Goal: Task Accomplishment & Management: Manage account settings

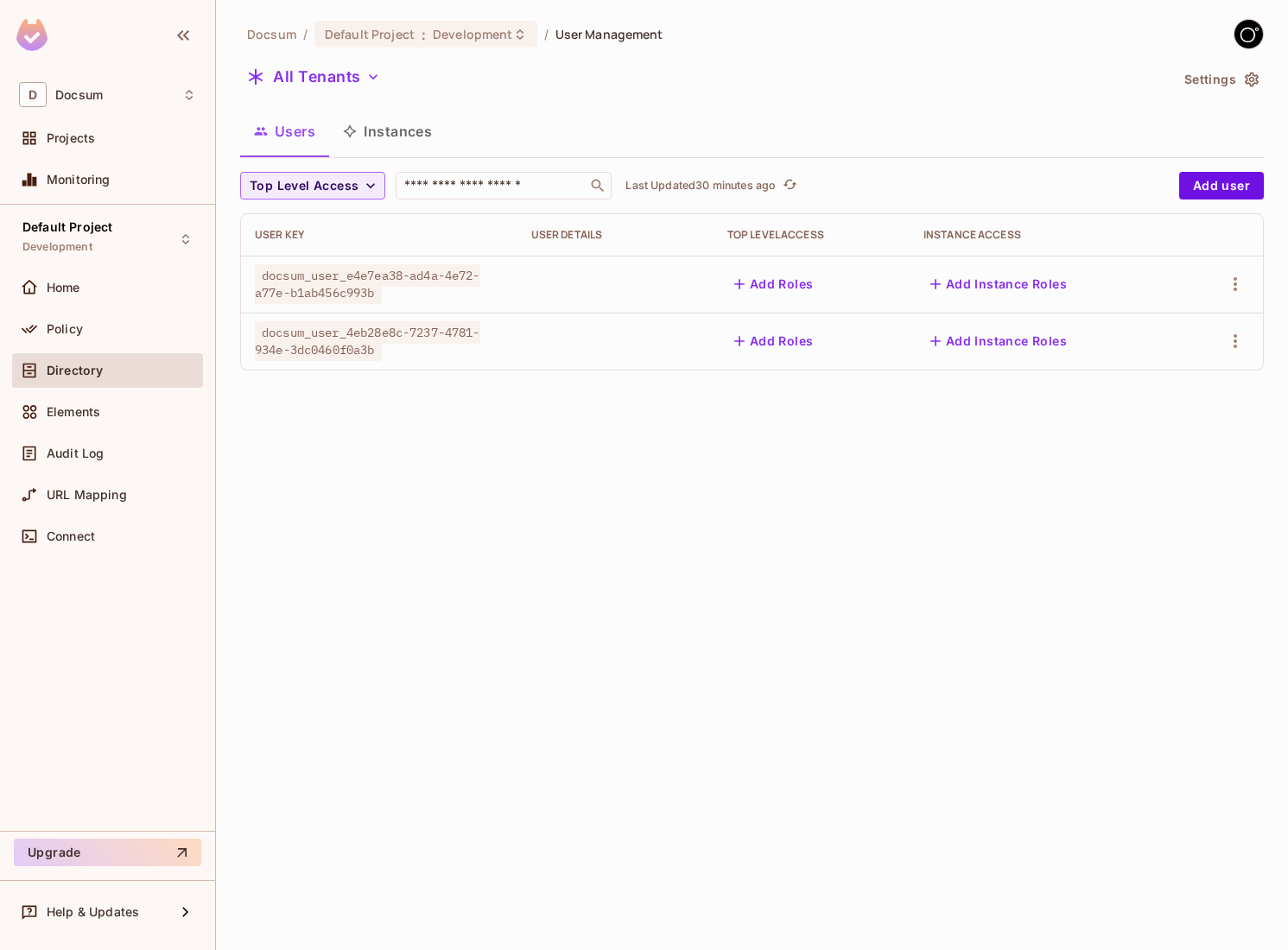
click at [531, 461] on div "Docsum / Default Project : Development / User Management All Tenants Settings U…" at bounding box center [752, 475] width 1072 height 950
click at [490, 588] on div "Docsum / Default Project : Development / User Management All Tenants Settings U…" at bounding box center [752, 475] width 1072 height 950
click at [599, 590] on div "Docsum / Default Project : Development / User Management All Tenants Settings U…" at bounding box center [752, 475] width 1072 height 950
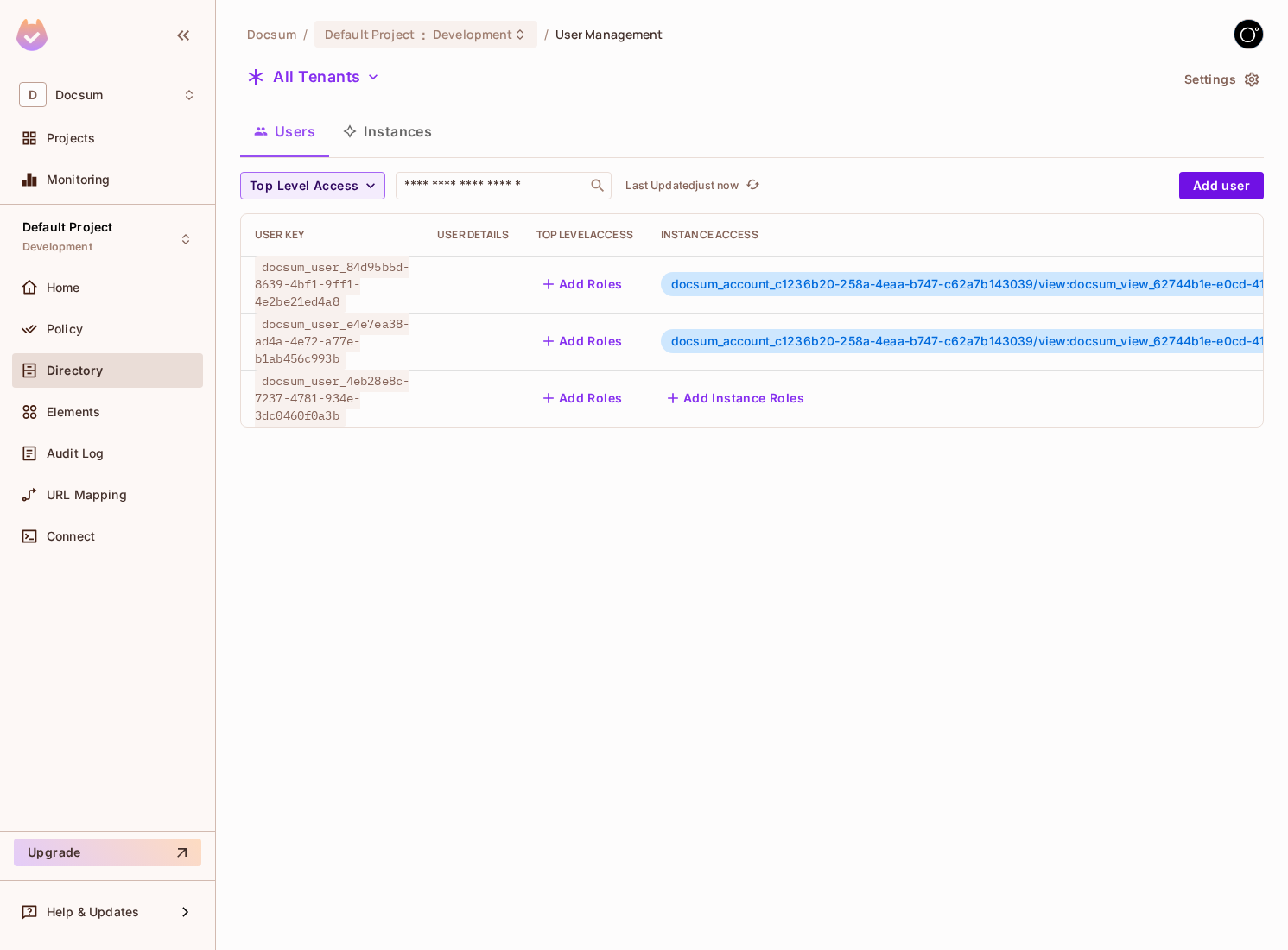
click at [324, 278] on span "docsum_user_84d95b5d-8639-4bf1-9ff1-4e2be21ed4a8" at bounding box center [332, 284] width 155 height 57
click at [316, 302] on span "docsum_user_84d95b5d-8639-4bf1-9ff1-4e2be21ed4a8" at bounding box center [332, 284] width 155 height 57
click at [330, 283] on span "docsum_user_84d95b5d-8639-4bf1-9ff1-4e2be21ed4a8" at bounding box center [332, 284] width 155 height 57
click at [730, 286] on span "docsum_account_c1236b20-258a-4eaa-b747-c62a7b143039/view:docsum_view_62744b1e-e…" at bounding box center [1047, 283] width 753 height 14
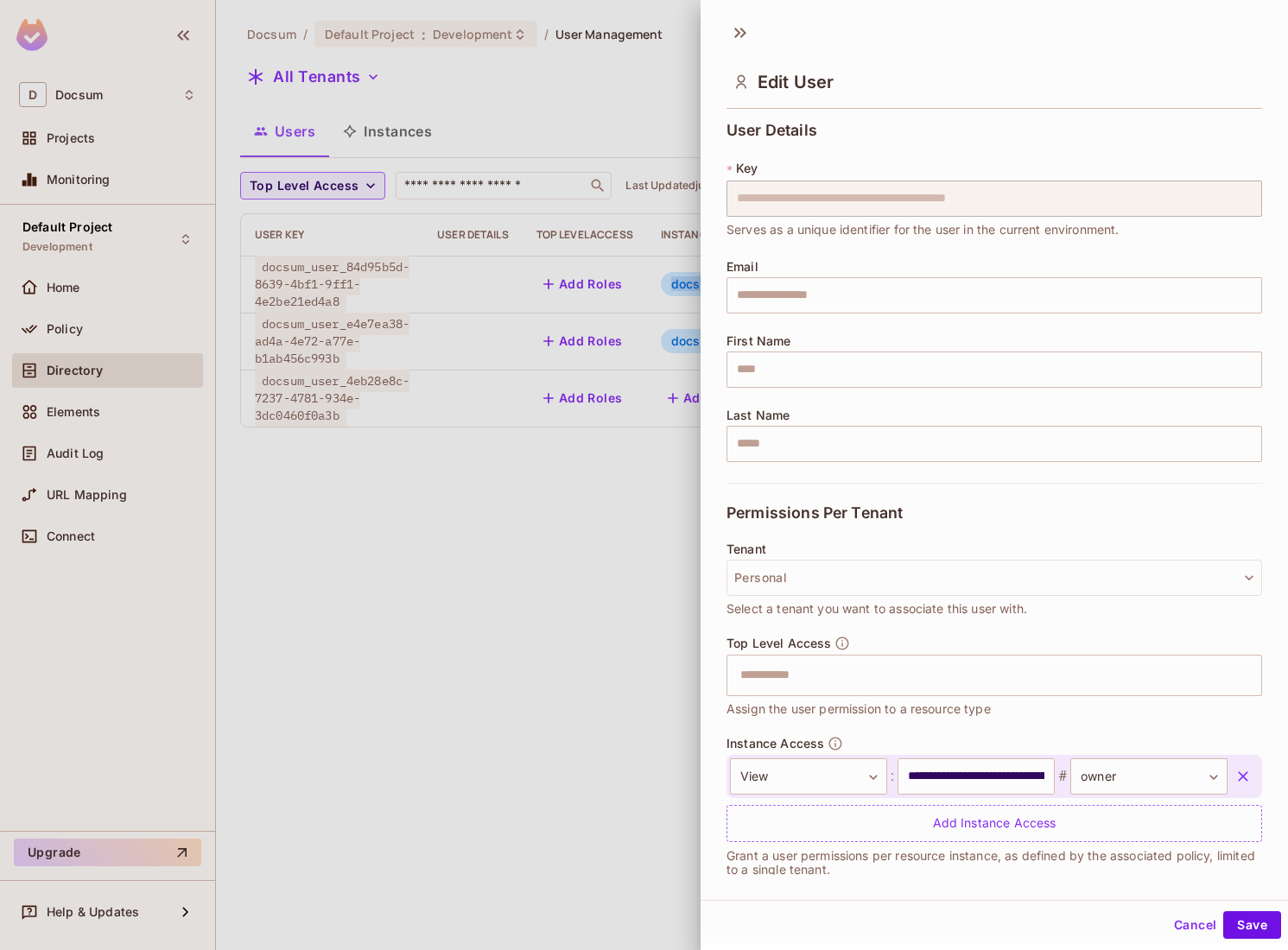
scroll to position [19, 0]
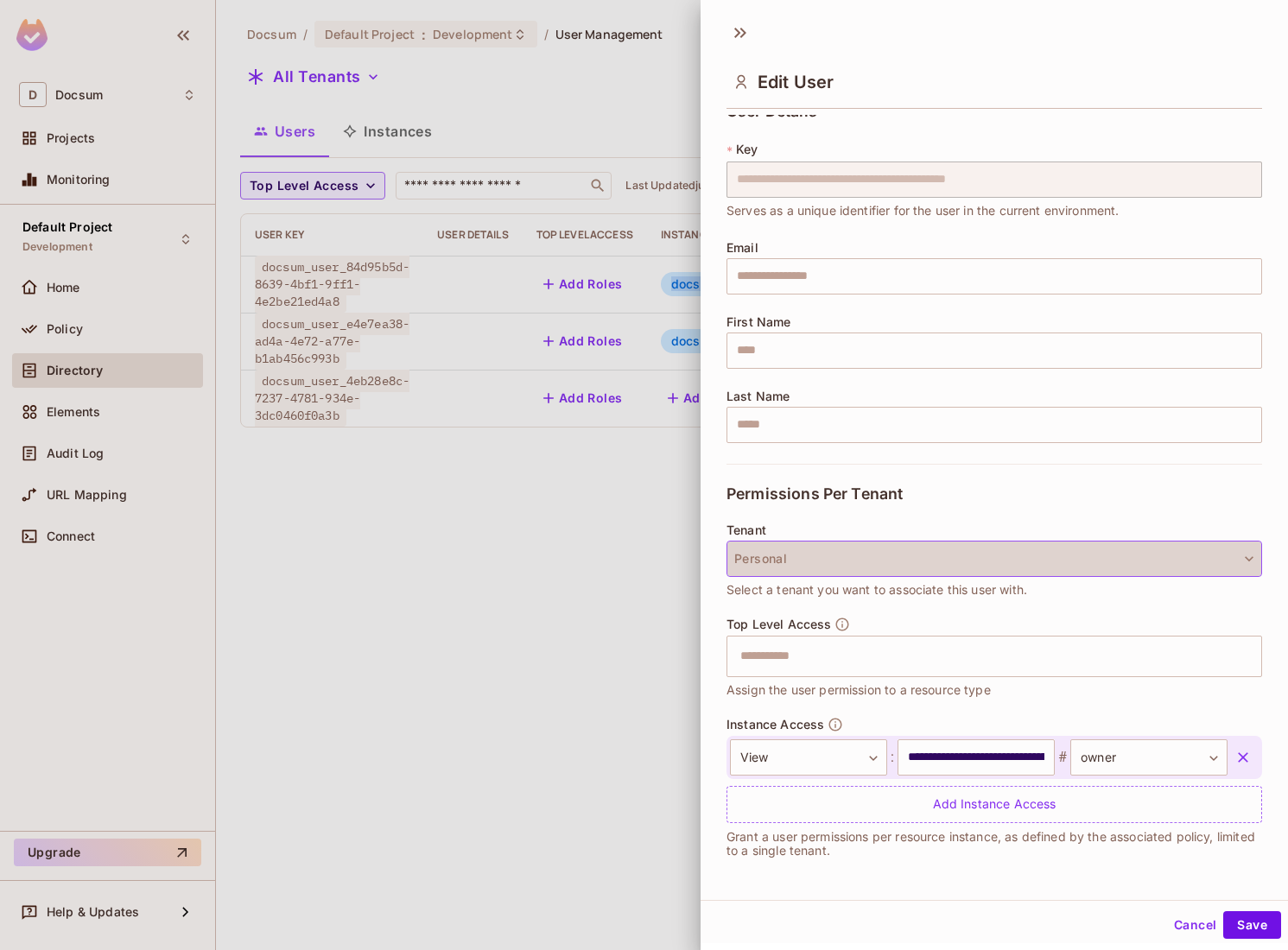
click at [818, 558] on button "Personal" at bounding box center [994, 560] width 535 height 37
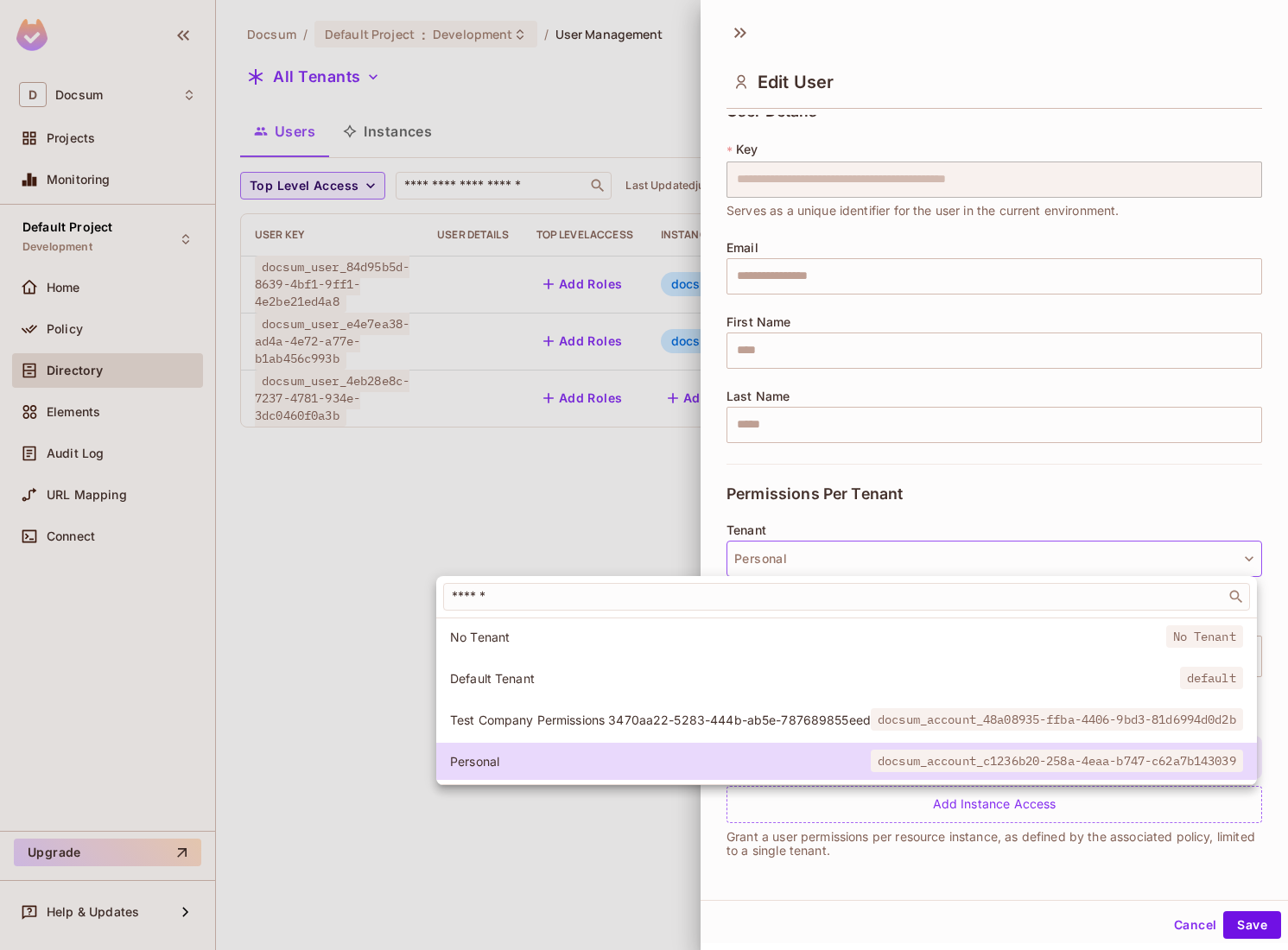
click at [825, 531] on div at bounding box center [644, 475] width 1288 height 950
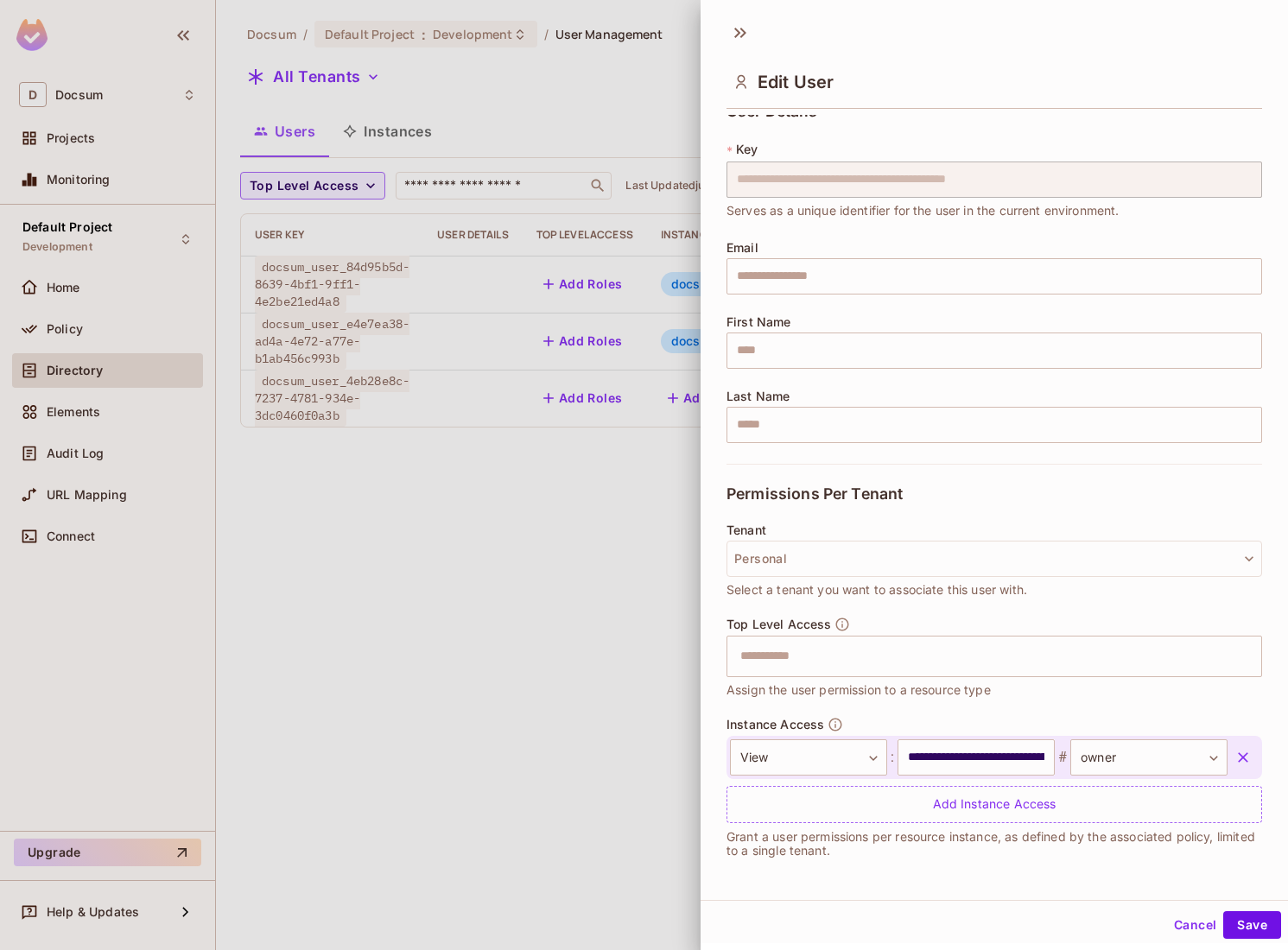
click at [497, 591] on div at bounding box center [644, 475] width 1288 height 950
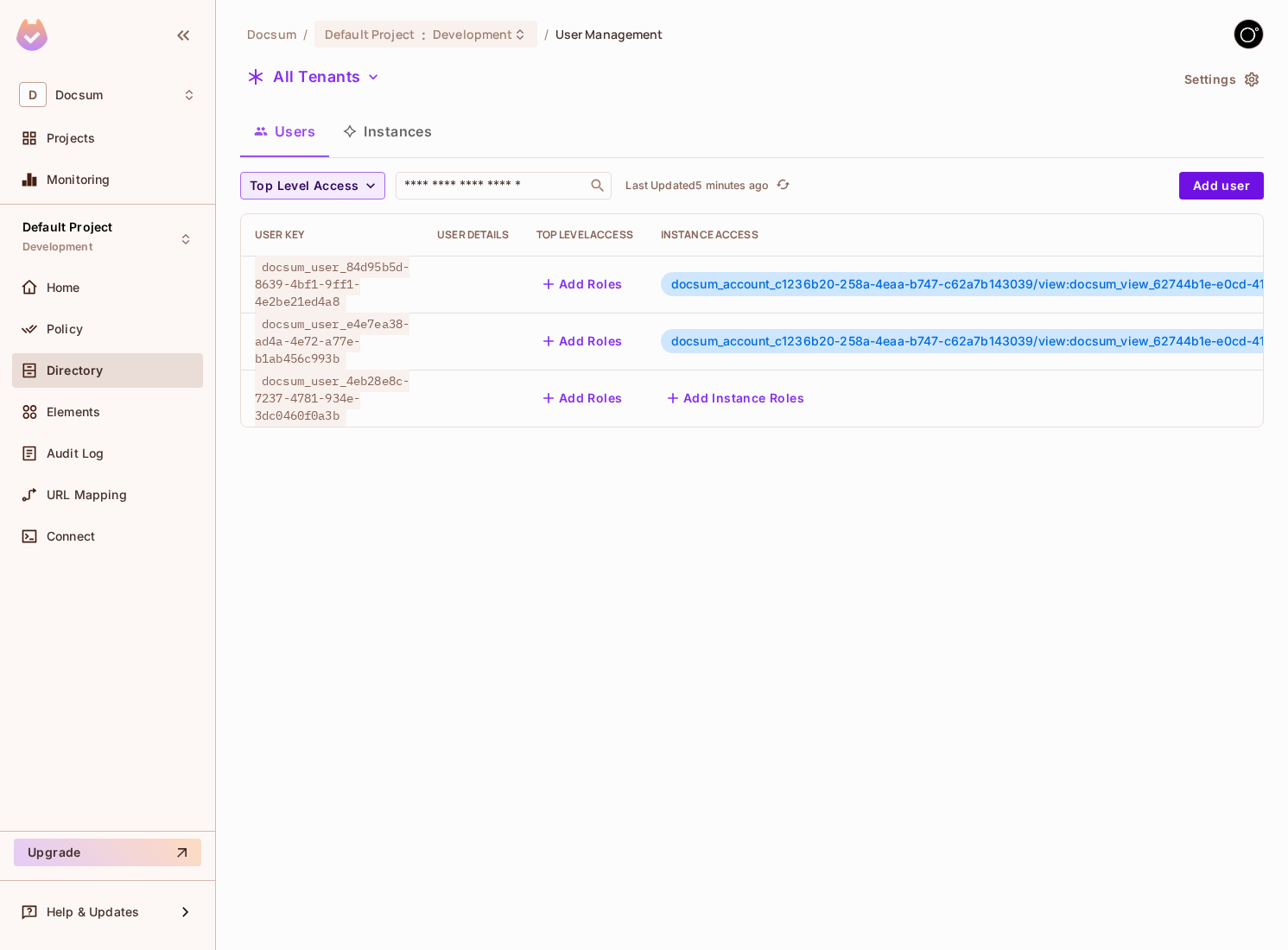
click at [69, 366] on span "Directory" at bounding box center [74, 370] width 56 height 14
click at [360, 68] on button "All Tenants" at bounding box center [314, 76] width 147 height 28
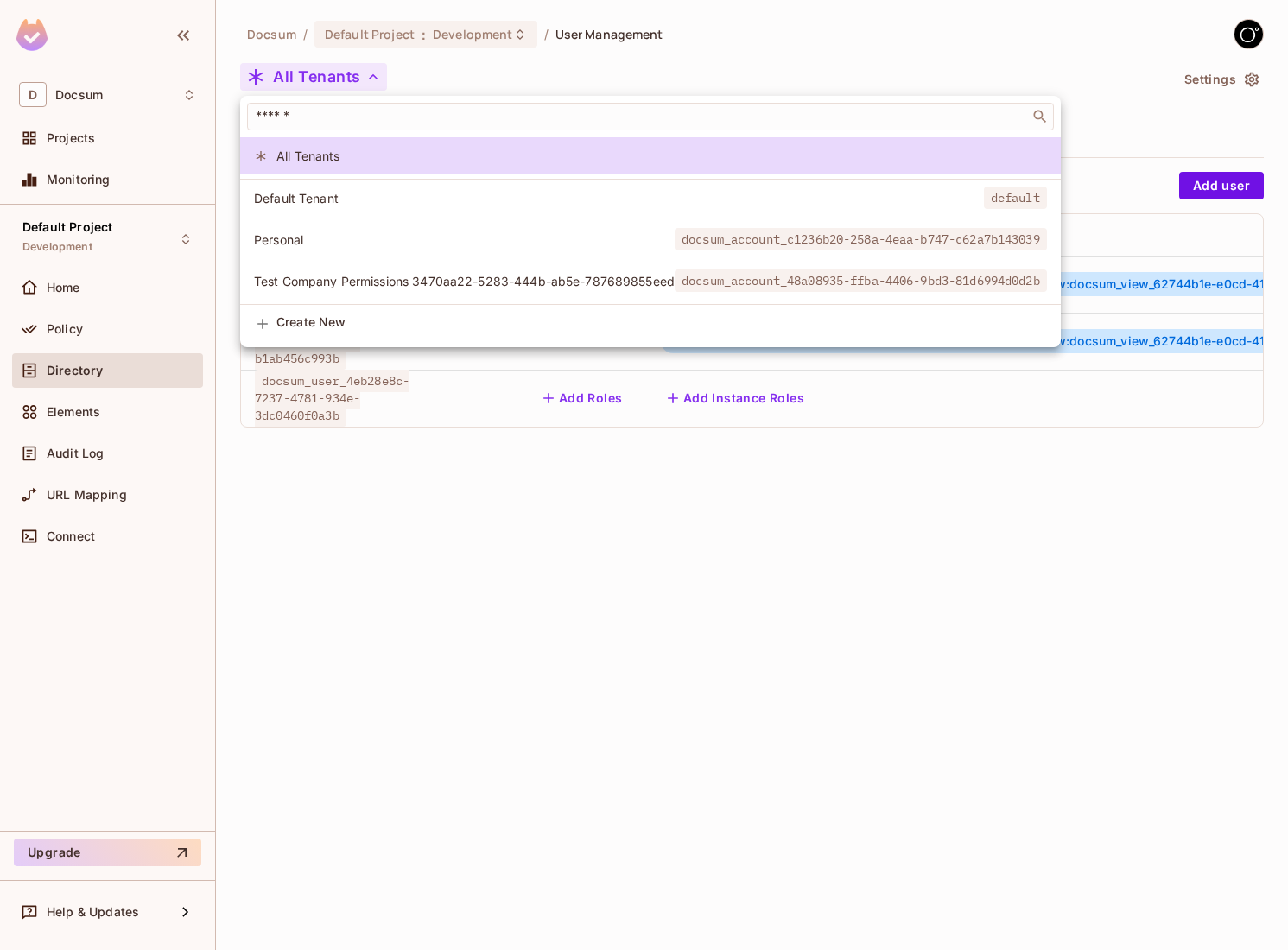
click at [1254, 82] on div at bounding box center [644, 475] width 1288 height 950
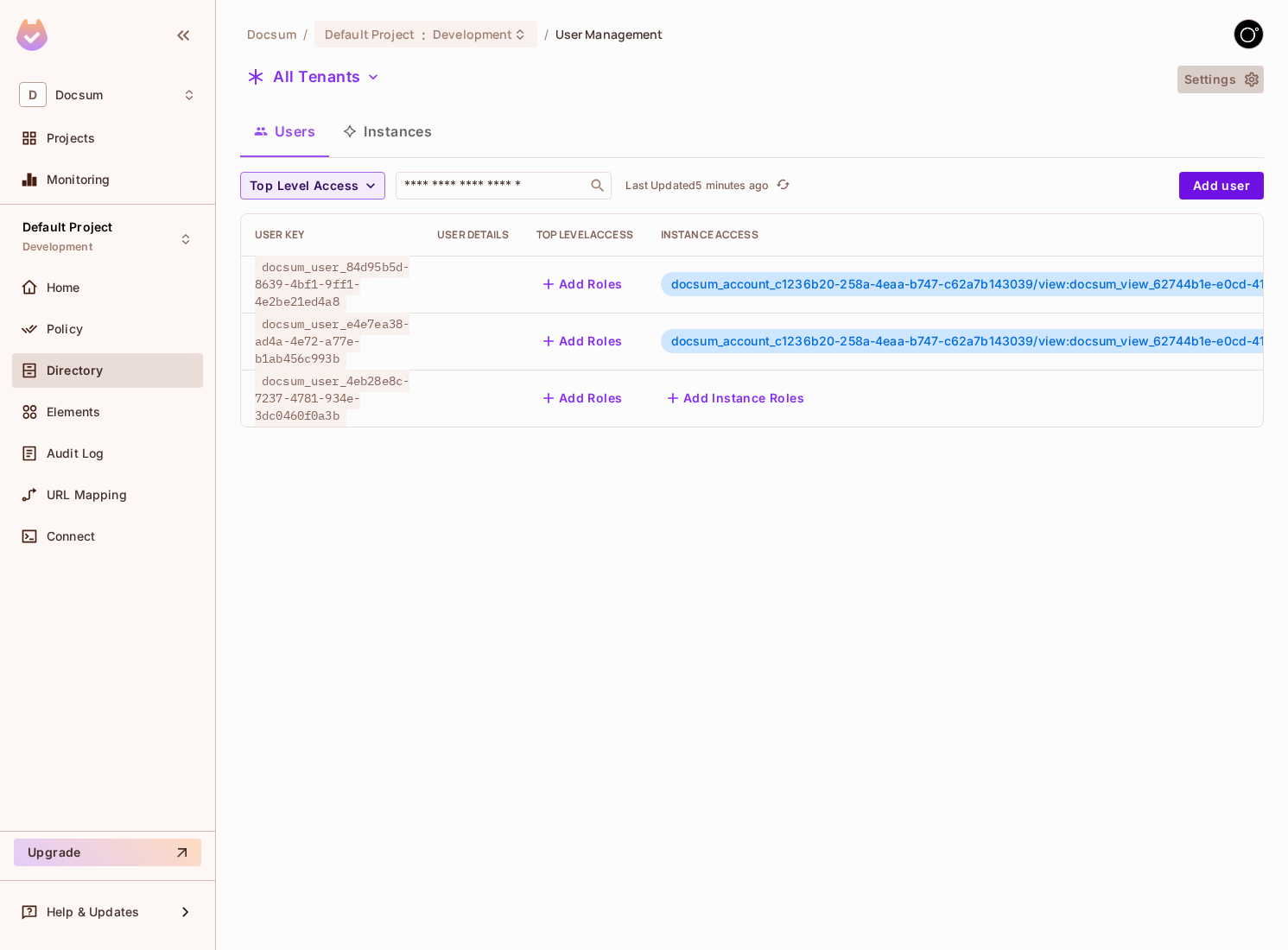
click at [1240, 85] on button "Settings" at bounding box center [1220, 79] width 86 height 28
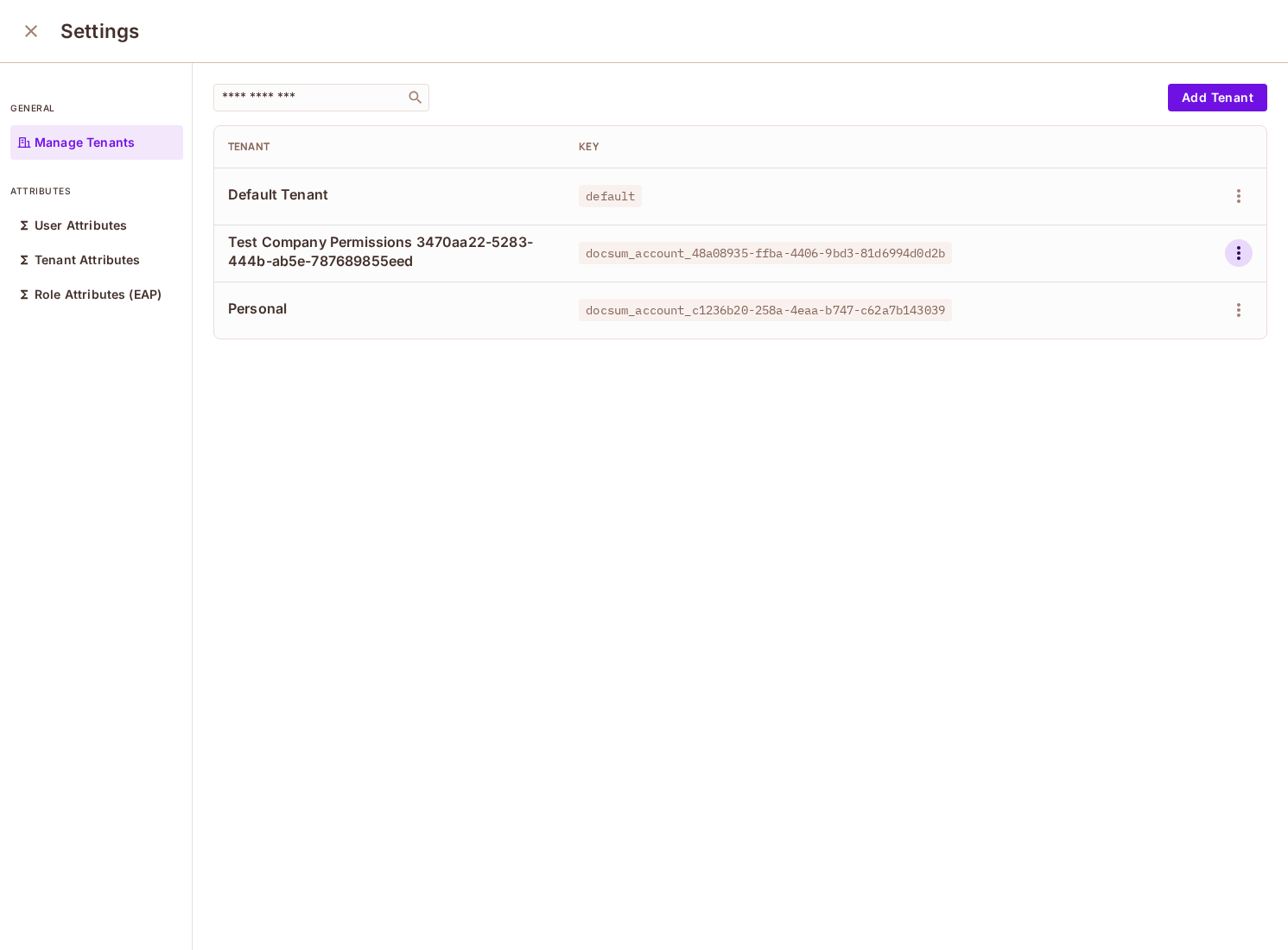
click at [1234, 255] on icon "button" at bounding box center [1238, 252] width 20 height 20
click at [1131, 369] on span "Delete Tenant" at bounding box center [1176, 368] width 92 height 28
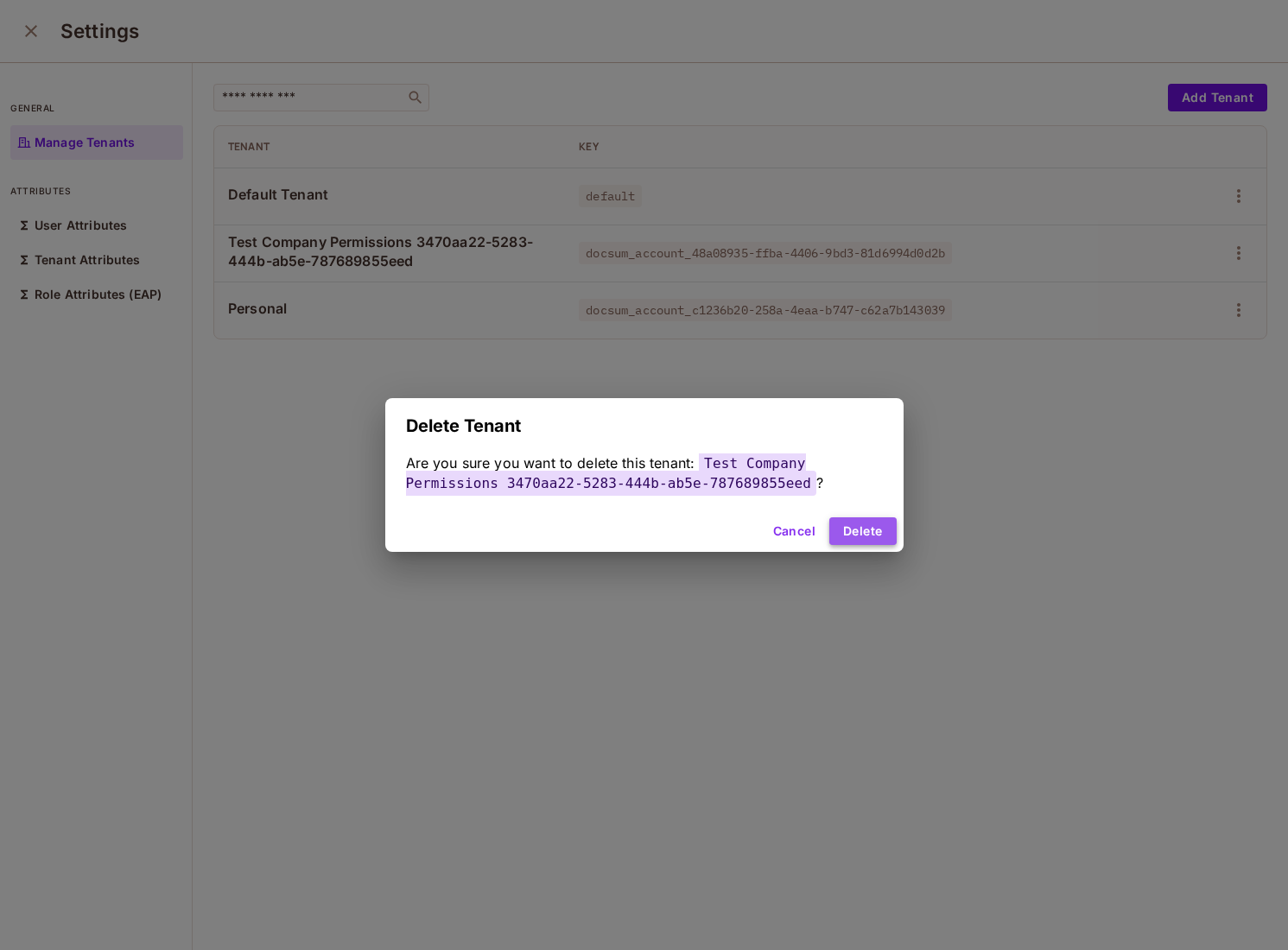
click at [868, 530] on button "Delete" at bounding box center [862, 532] width 67 height 28
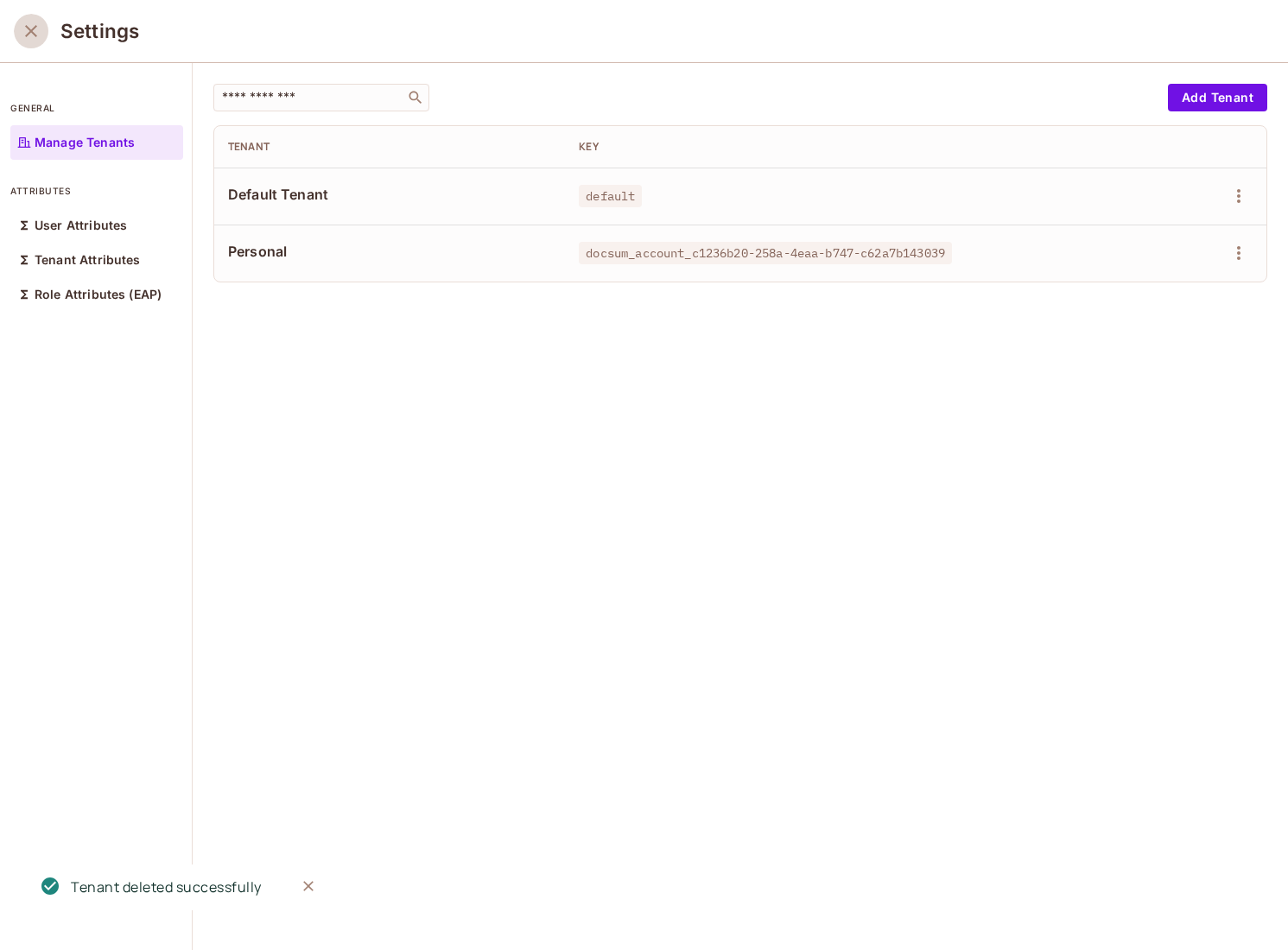
click at [29, 35] on icon "close" at bounding box center [30, 30] width 20 height 20
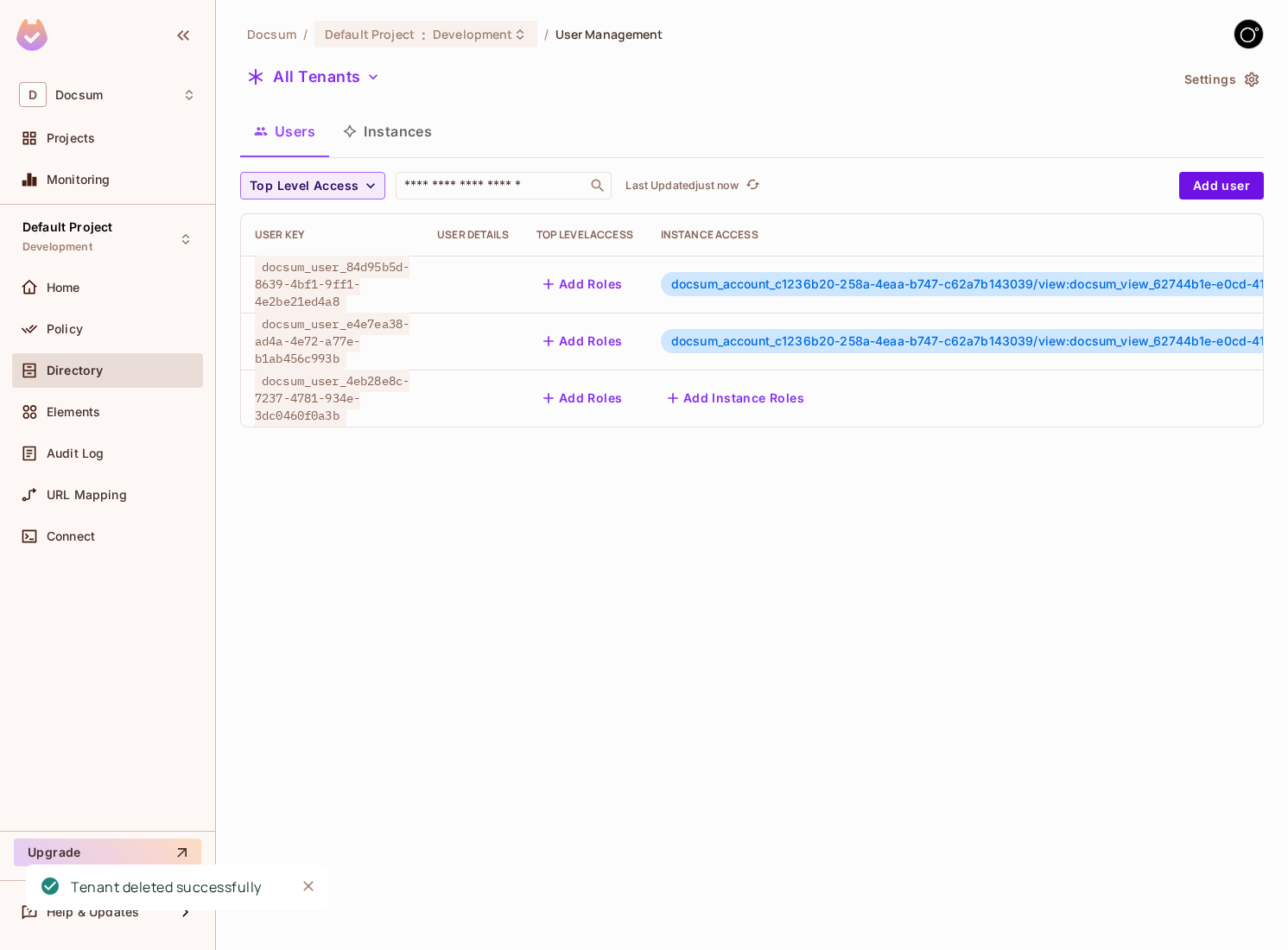
click at [501, 450] on div "Docsum / Default Project : Development / User Management All Tenants Settings U…" at bounding box center [752, 475] width 1072 height 950
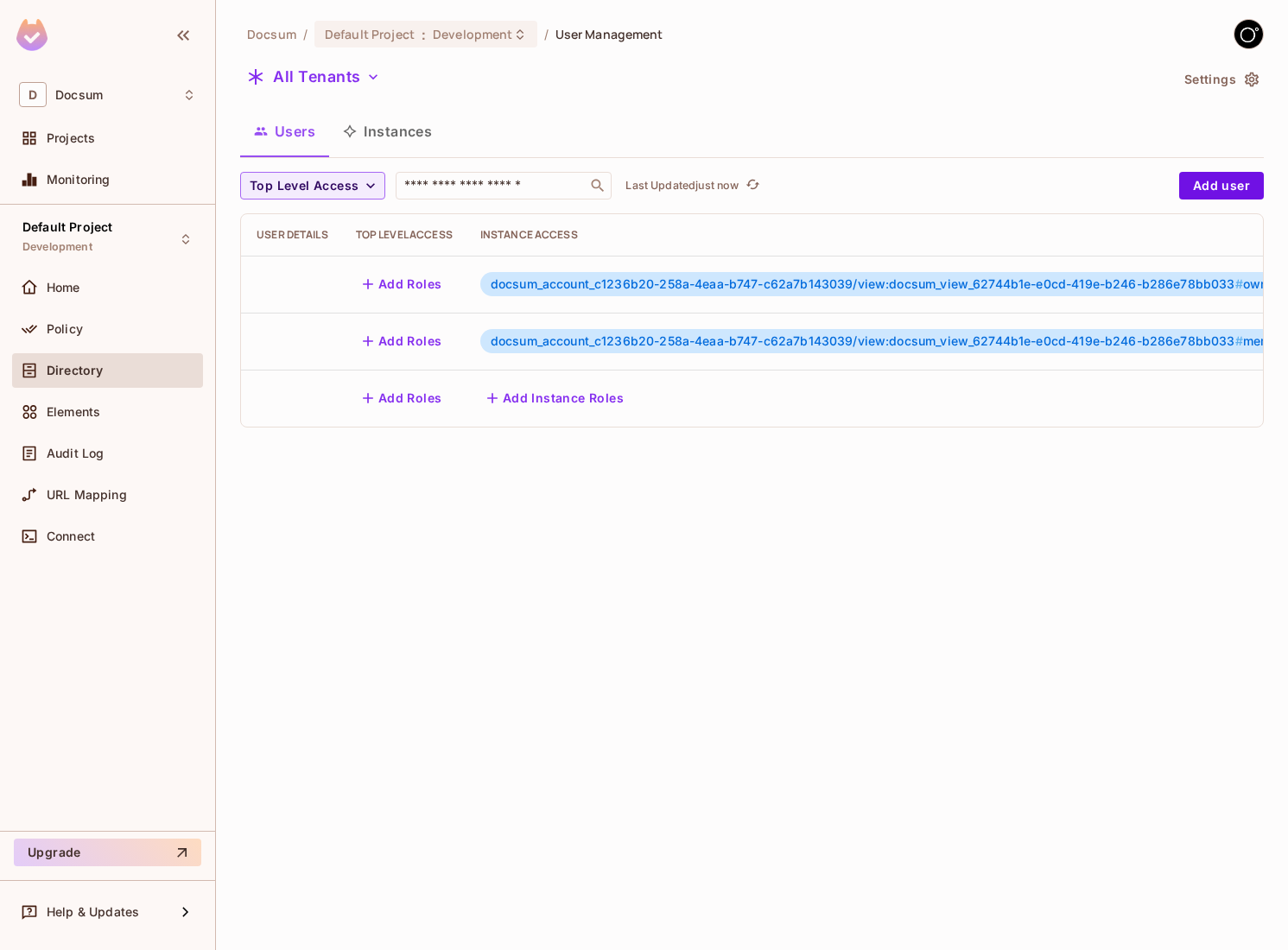
scroll to position [0, 314]
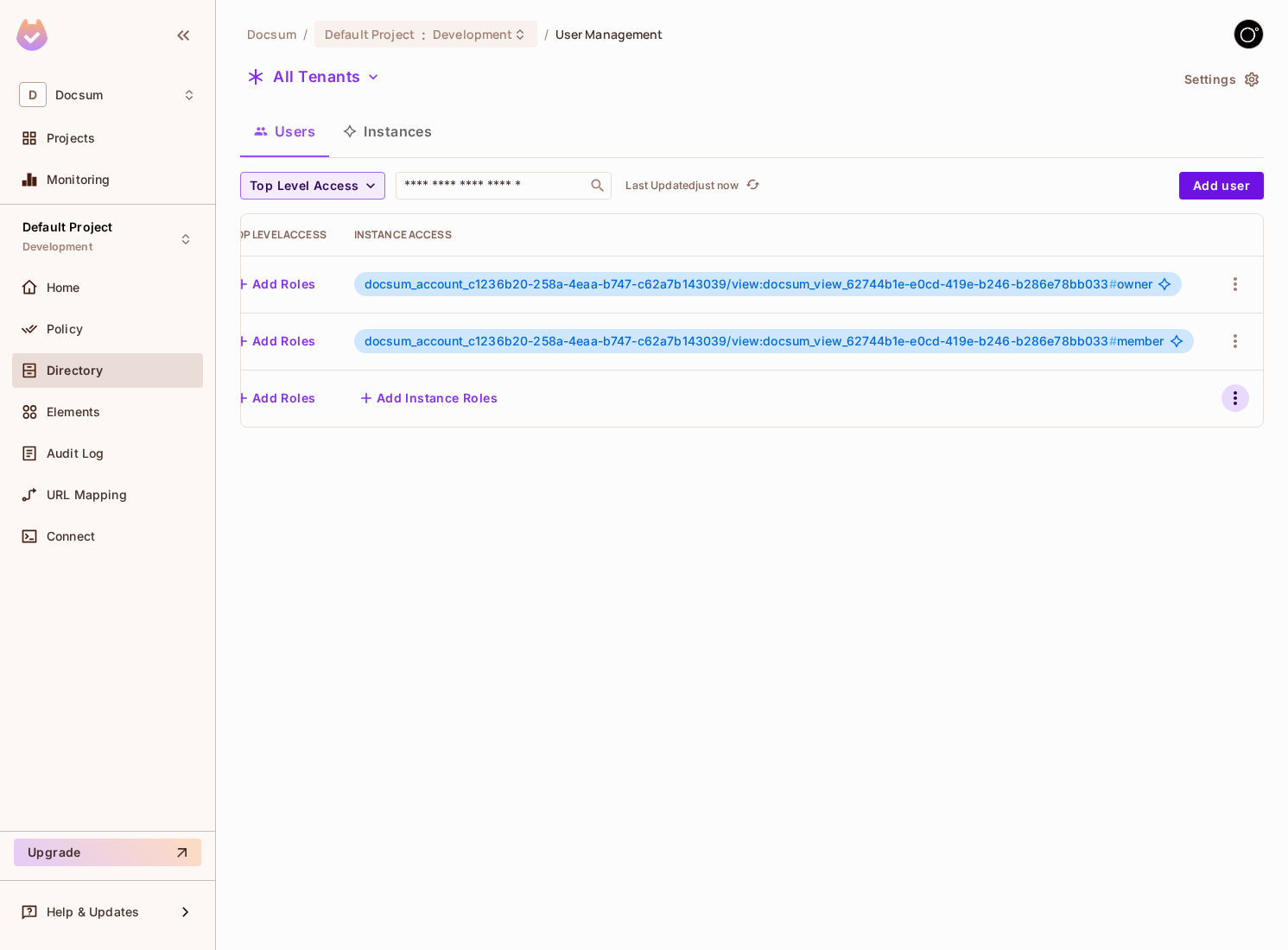
click at [1235, 398] on icon "button" at bounding box center [1236, 398] width 4 height 14
click at [615, 526] on div at bounding box center [644, 475] width 1288 height 950
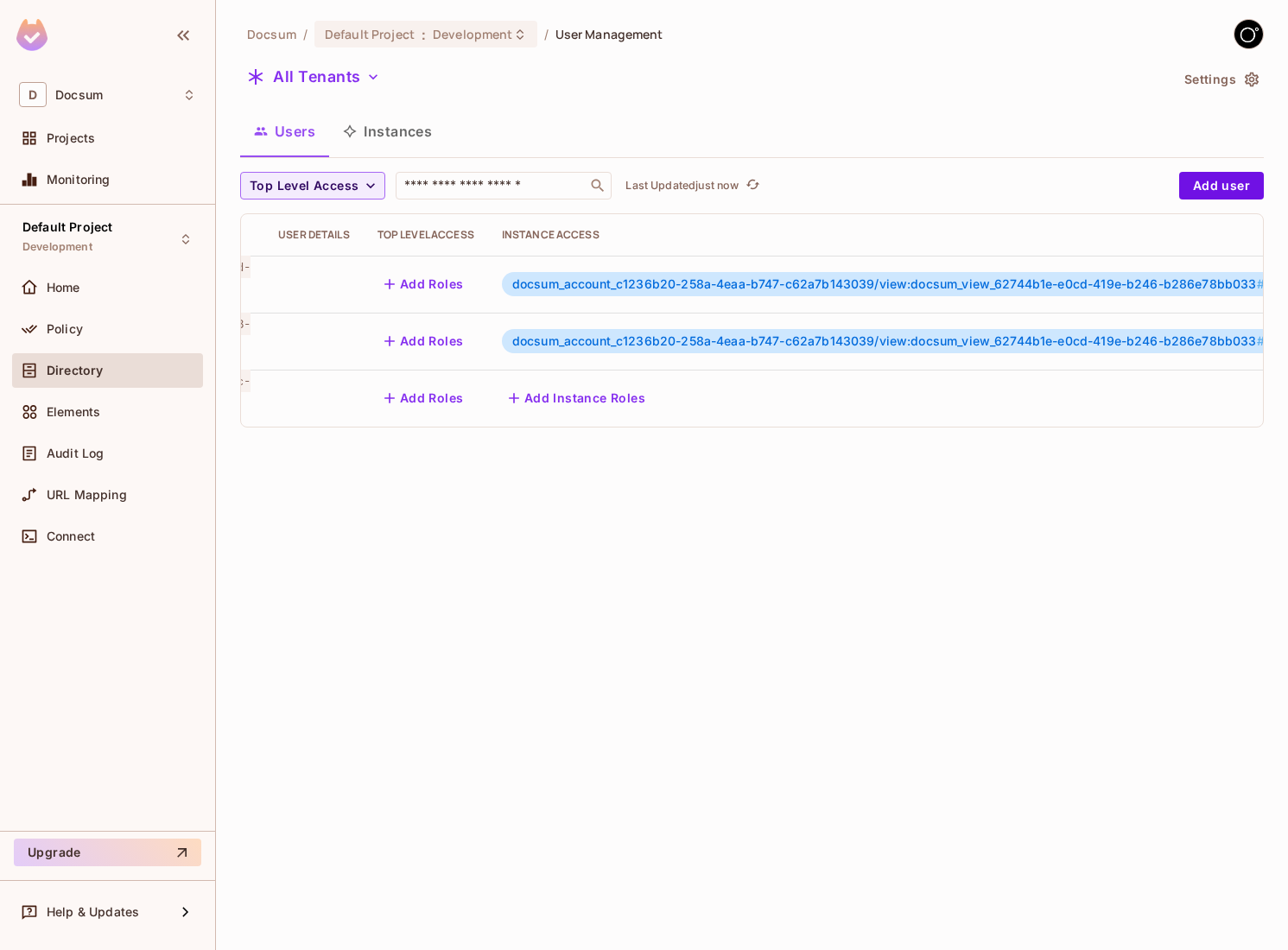
scroll to position [0, 144]
click at [1206, 405] on div "Add Instance Roles" at bounding box center [936, 398] width 840 height 28
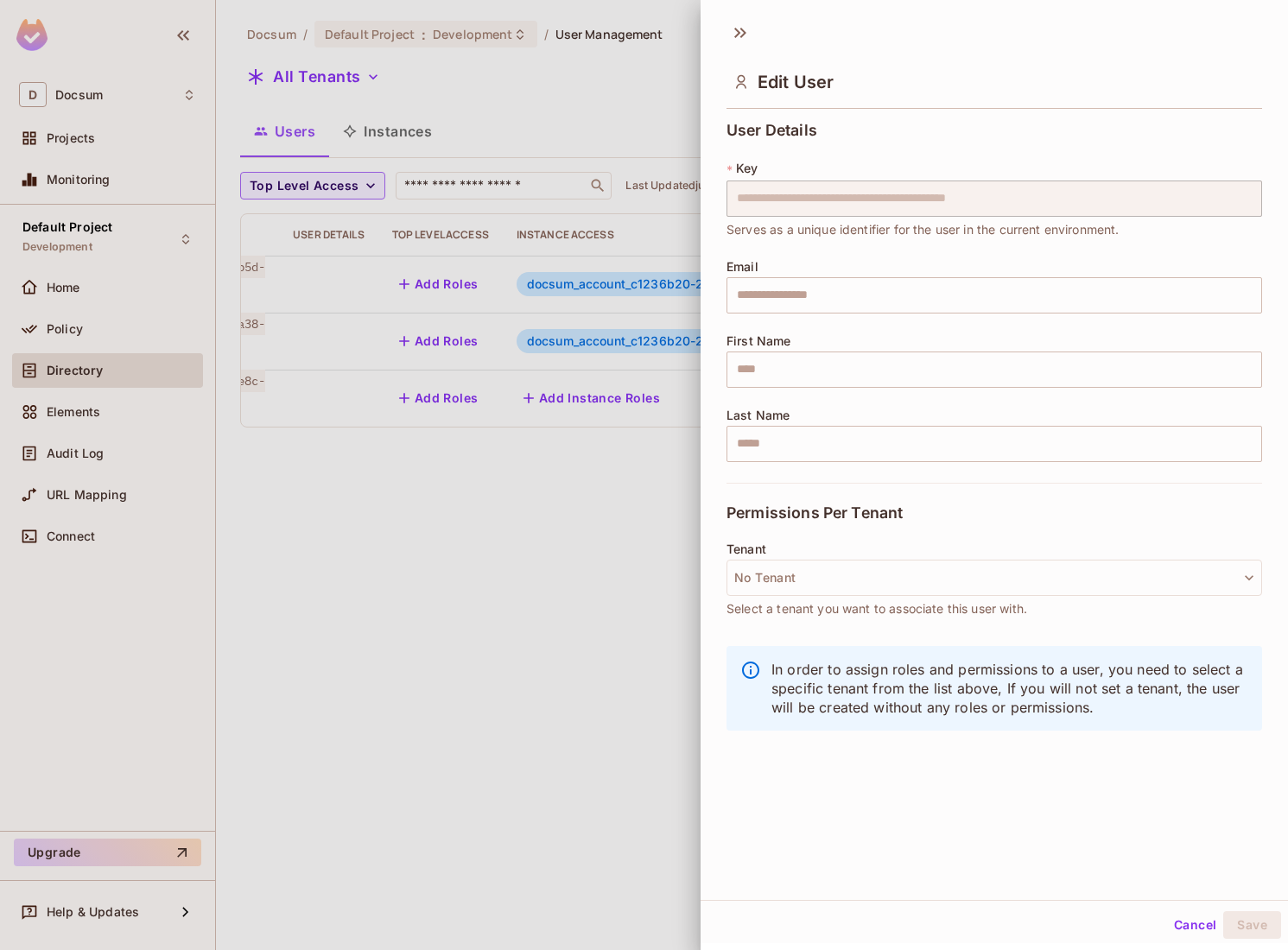
click at [599, 569] on div at bounding box center [644, 475] width 1288 height 950
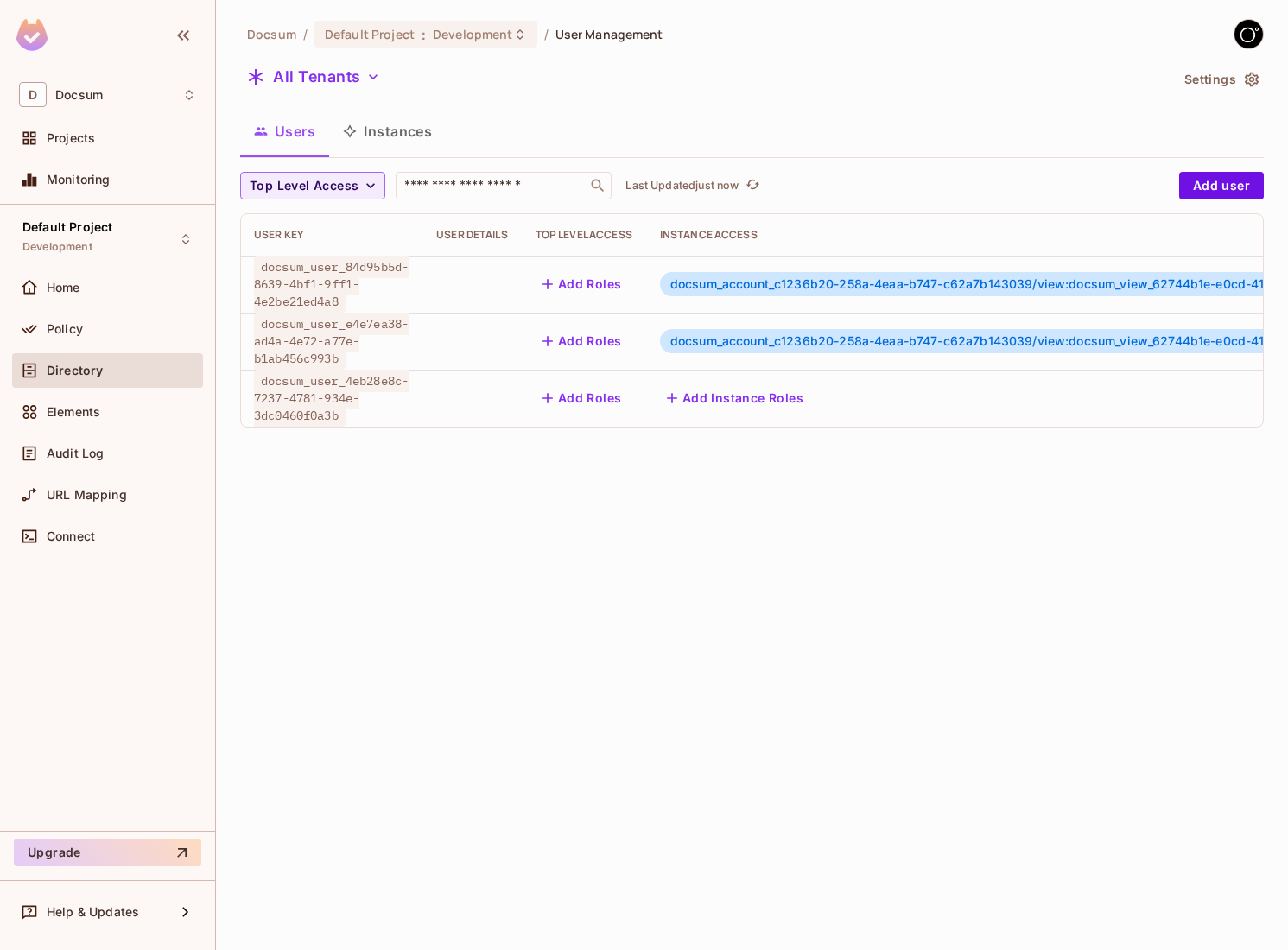
scroll to position [0, 314]
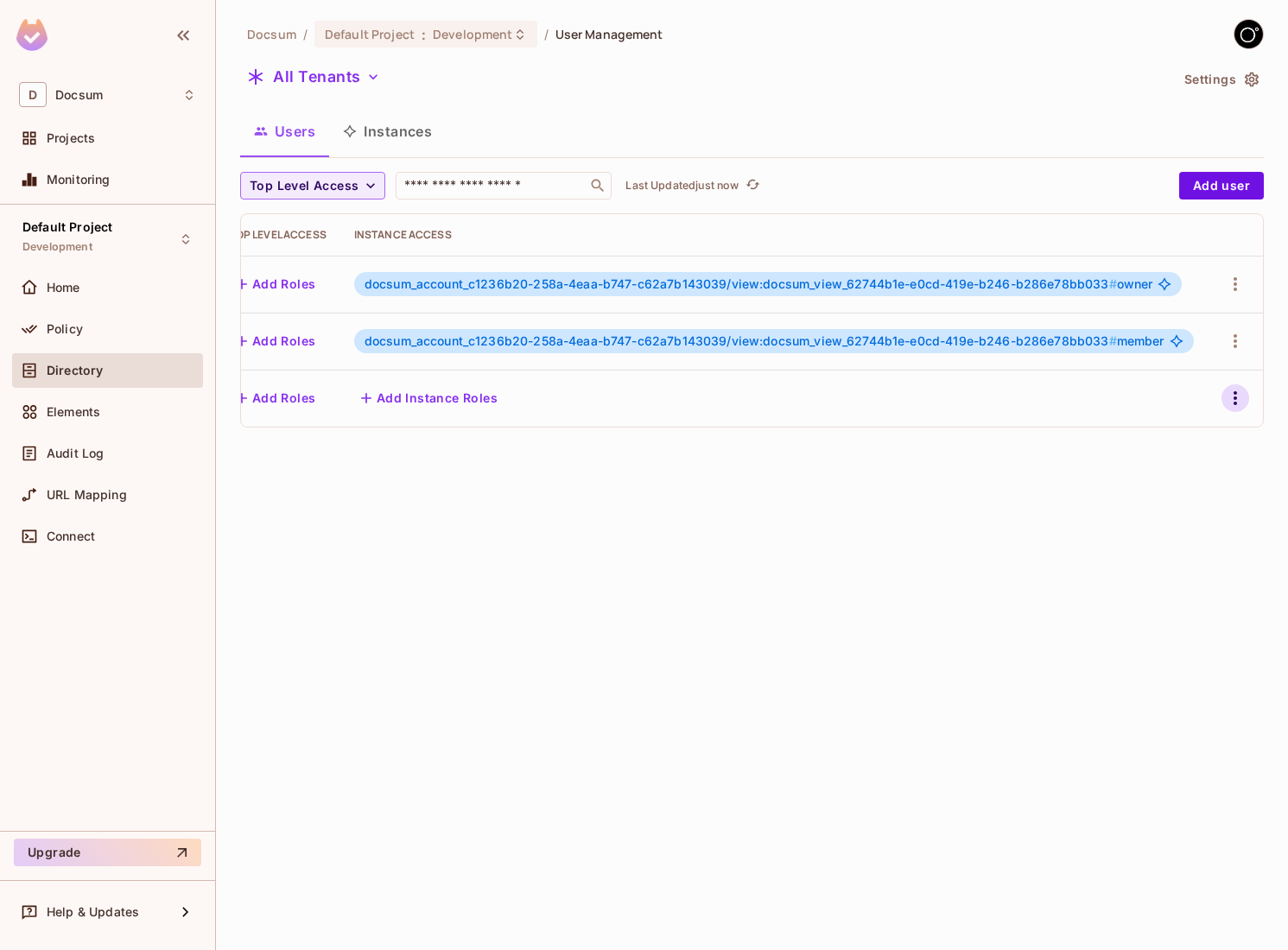
click at [1231, 389] on icon "button" at bounding box center [1235, 397] width 20 height 20
click at [1150, 562] on span "Delete User" at bounding box center [1158, 552] width 78 height 28
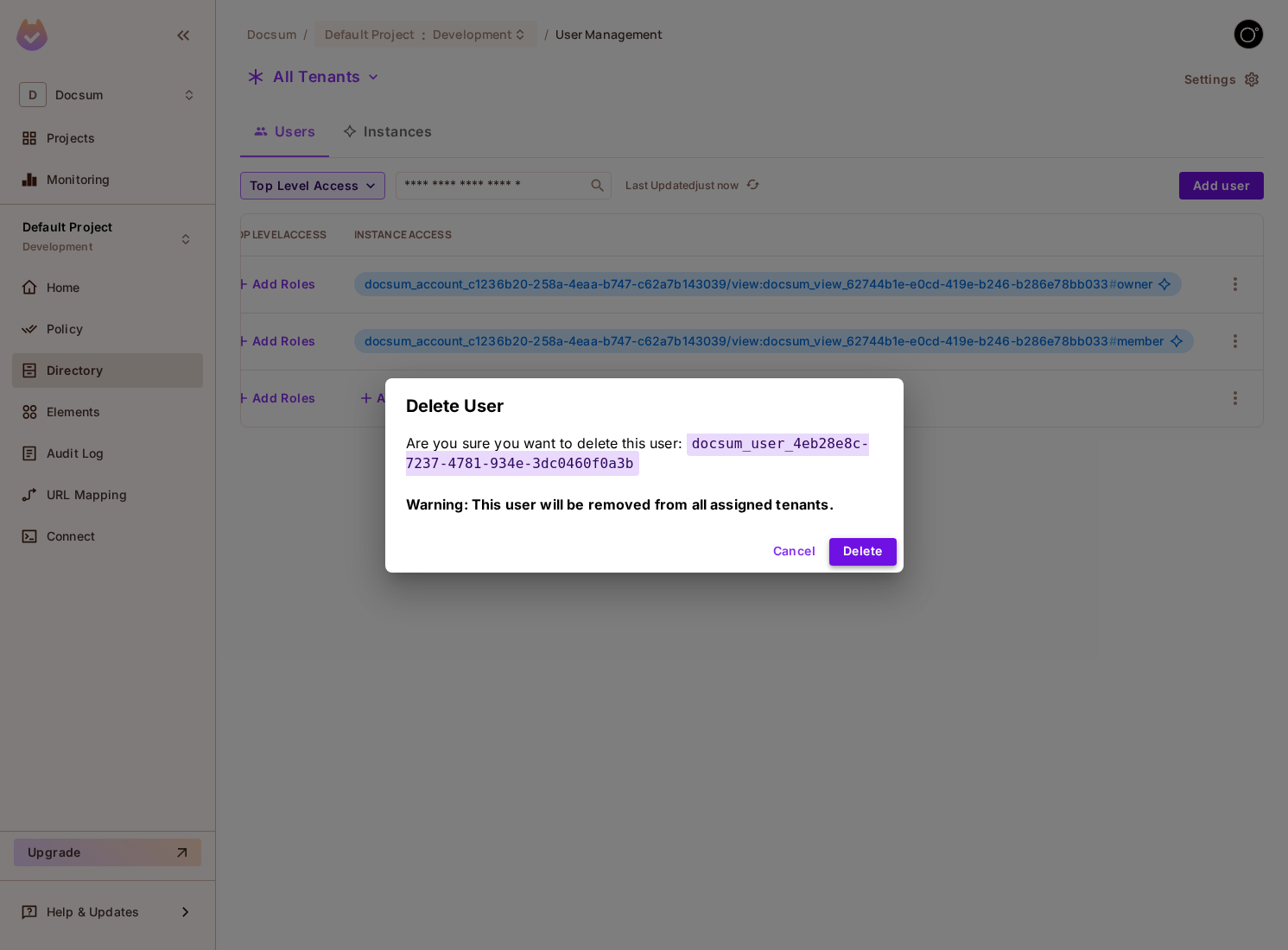
click at [871, 548] on button "Delete" at bounding box center [862, 552] width 67 height 28
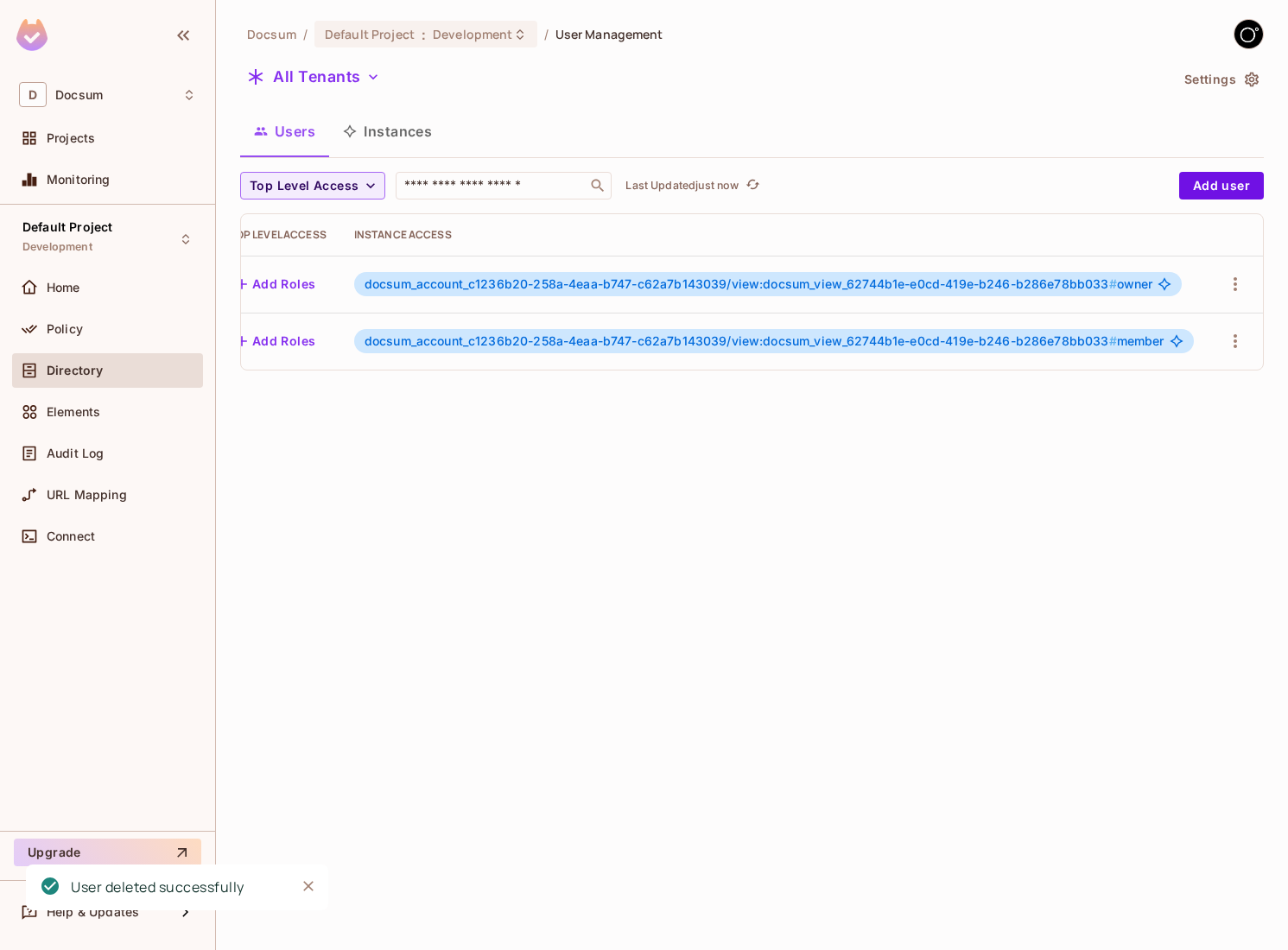
click at [380, 113] on button "Instances" at bounding box center [387, 131] width 117 height 43
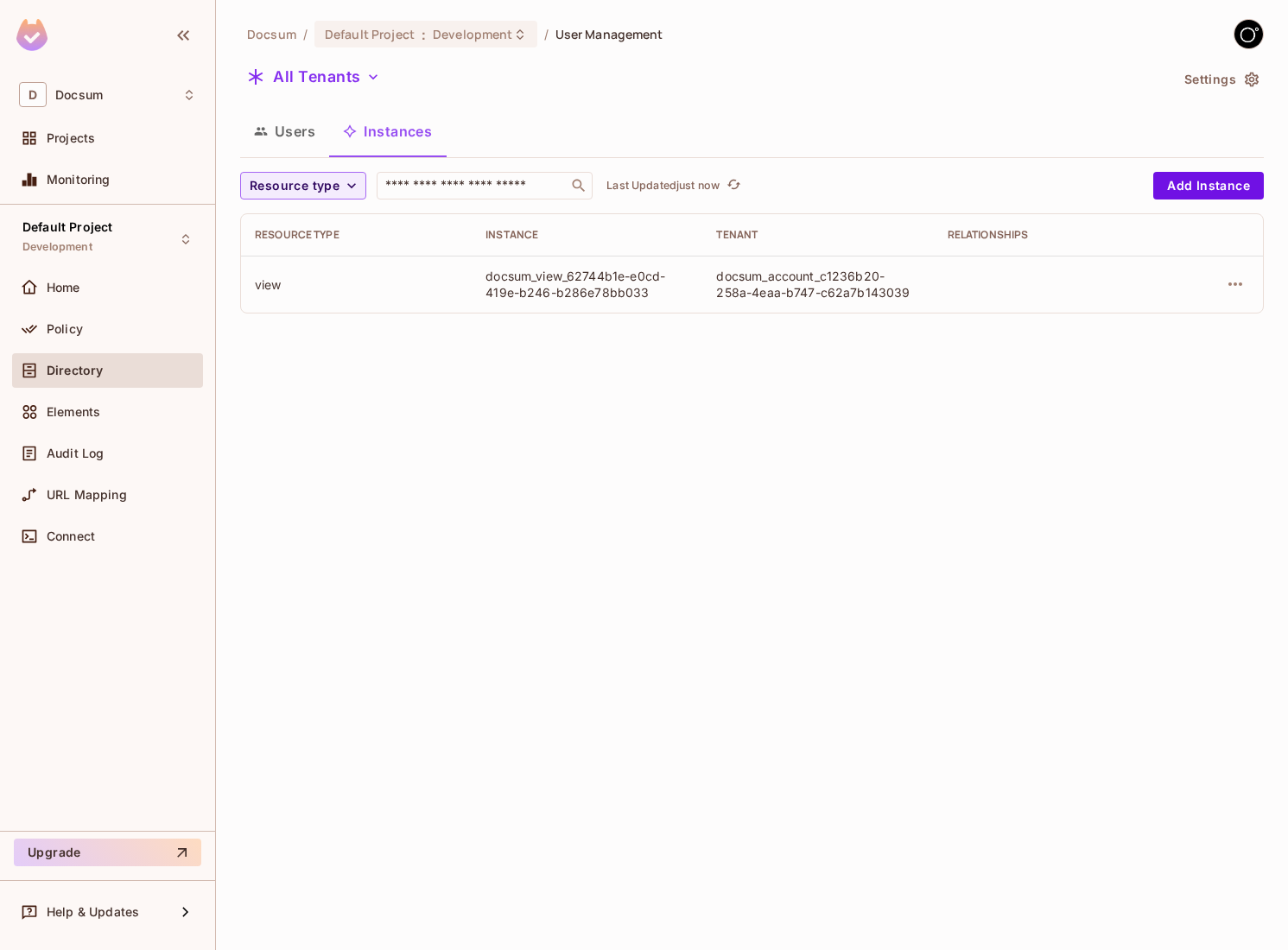
click at [555, 443] on div "Docsum / Default Project : Development / User Management All Tenants Settings U…" at bounding box center [752, 475] width 1072 height 950
click at [564, 360] on div "Docsum / Default Project : Development / User Management All Tenants Settings U…" at bounding box center [752, 475] width 1072 height 950
click at [649, 477] on div "Docsum / Default Project : Development / User Management All Tenants Settings U…" at bounding box center [752, 475] width 1072 height 950
click at [1245, 76] on icon "button" at bounding box center [1251, 79] width 14 height 14
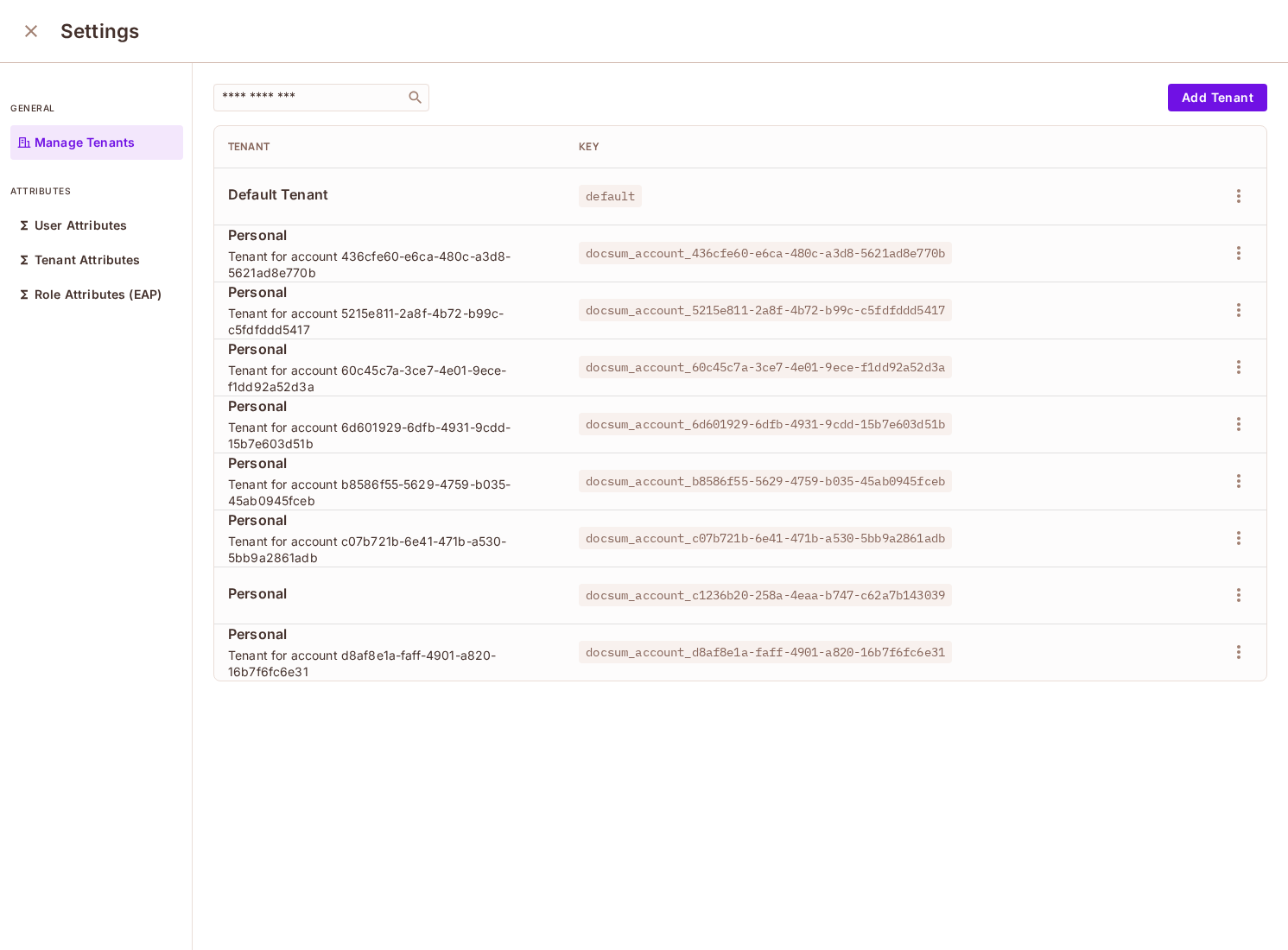
click at [38, 35] on icon "close" at bounding box center [30, 30] width 20 height 20
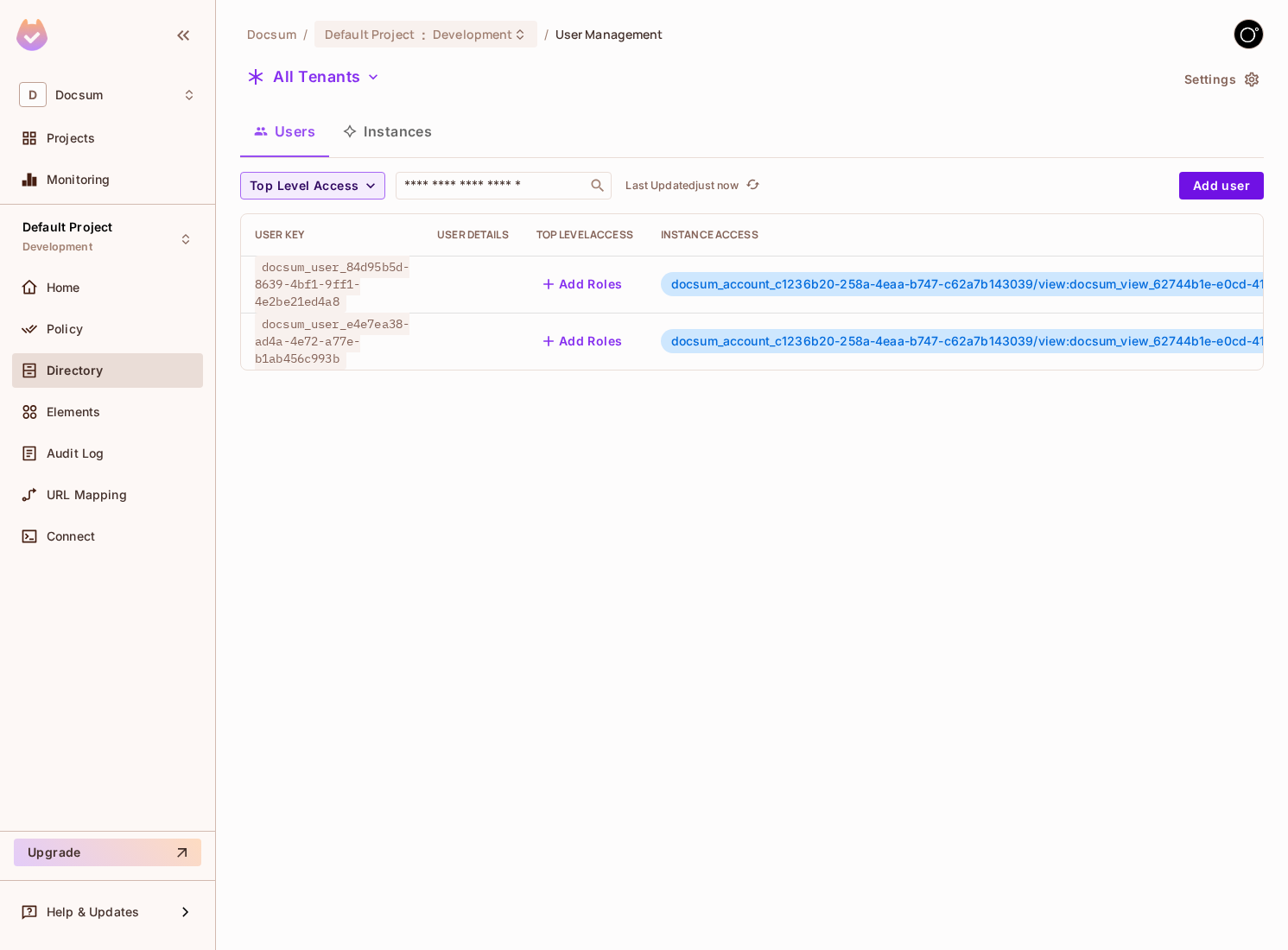
click at [411, 134] on button "Instances" at bounding box center [387, 131] width 117 height 43
